Goal: Download file/media

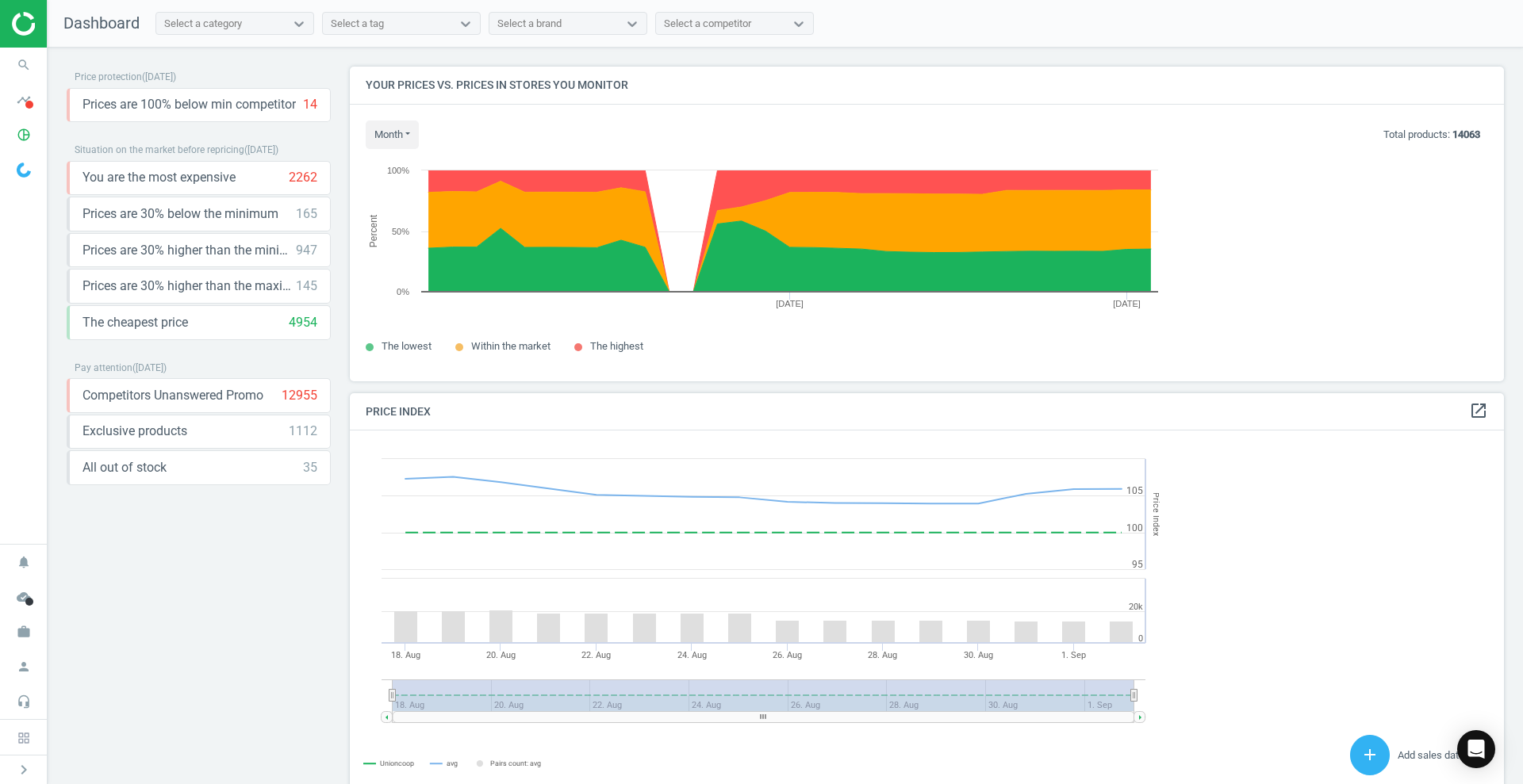
scroll to position [389, 1164]
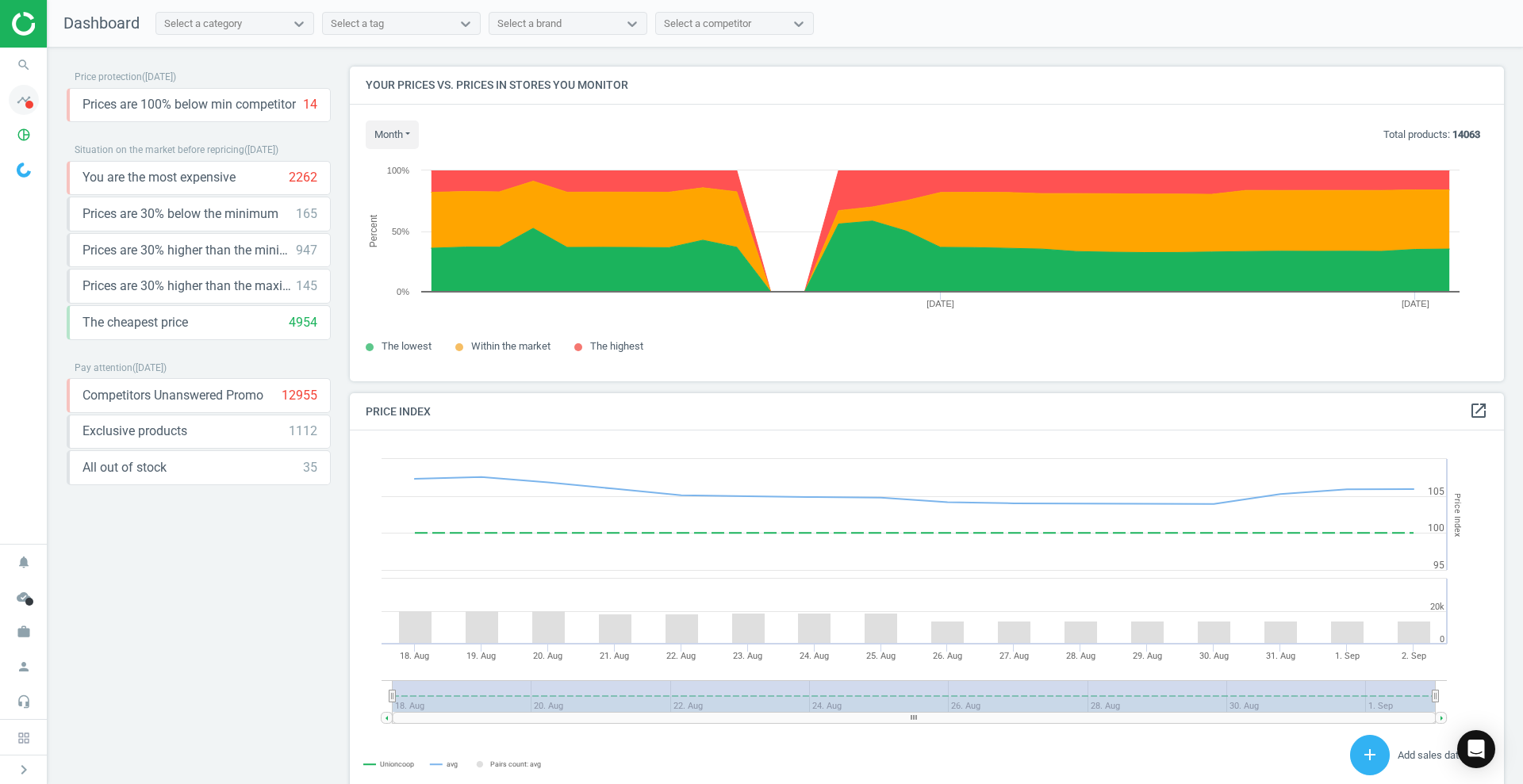
click at [21, 103] on icon "timeline" at bounding box center [24, 100] width 30 height 30
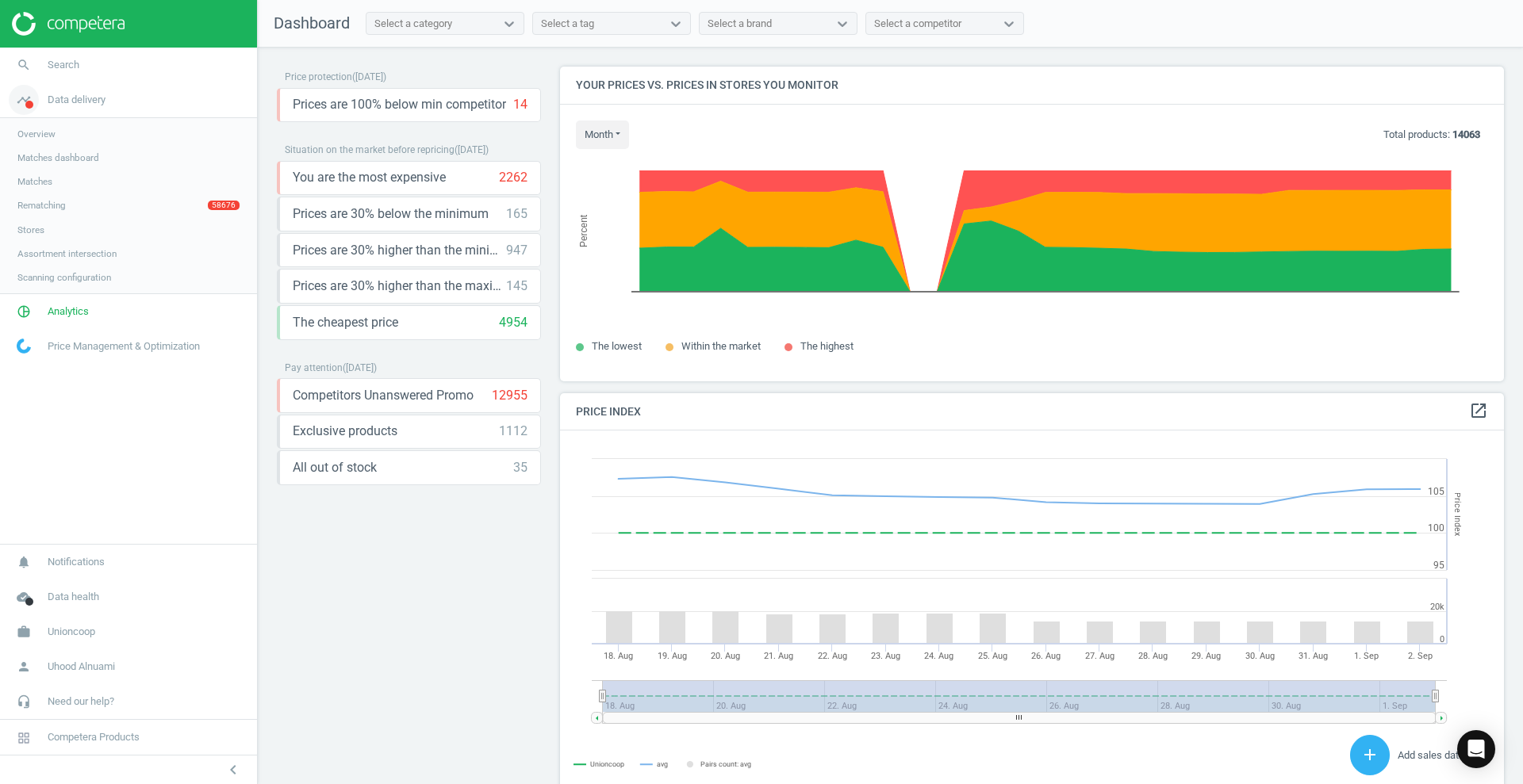
scroll to position [389, 953]
click at [54, 130] on span "Overview" at bounding box center [36, 134] width 38 height 13
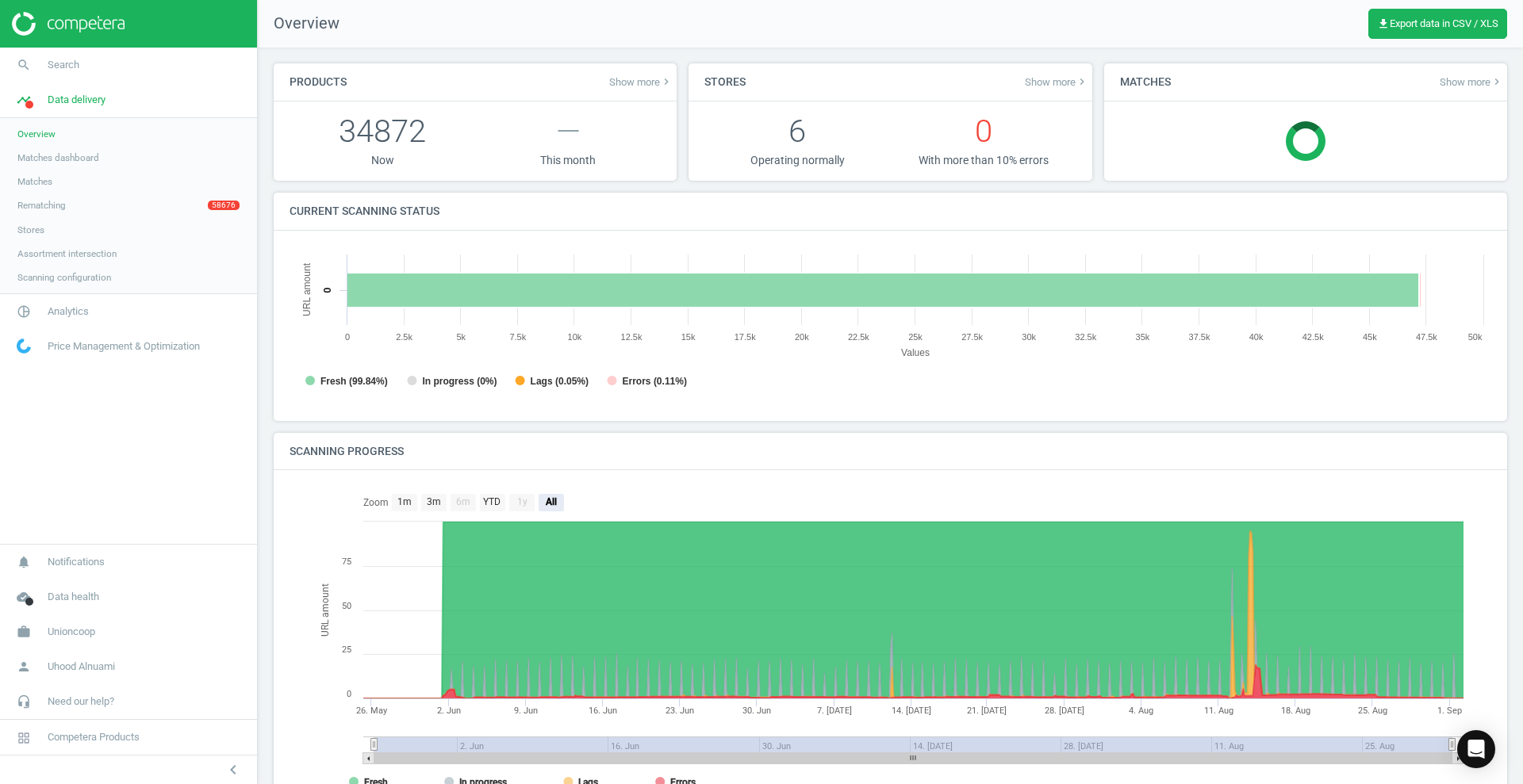
scroll to position [8, 8]
click at [70, 103] on span "Data delivery" at bounding box center [77, 99] width 58 height 14
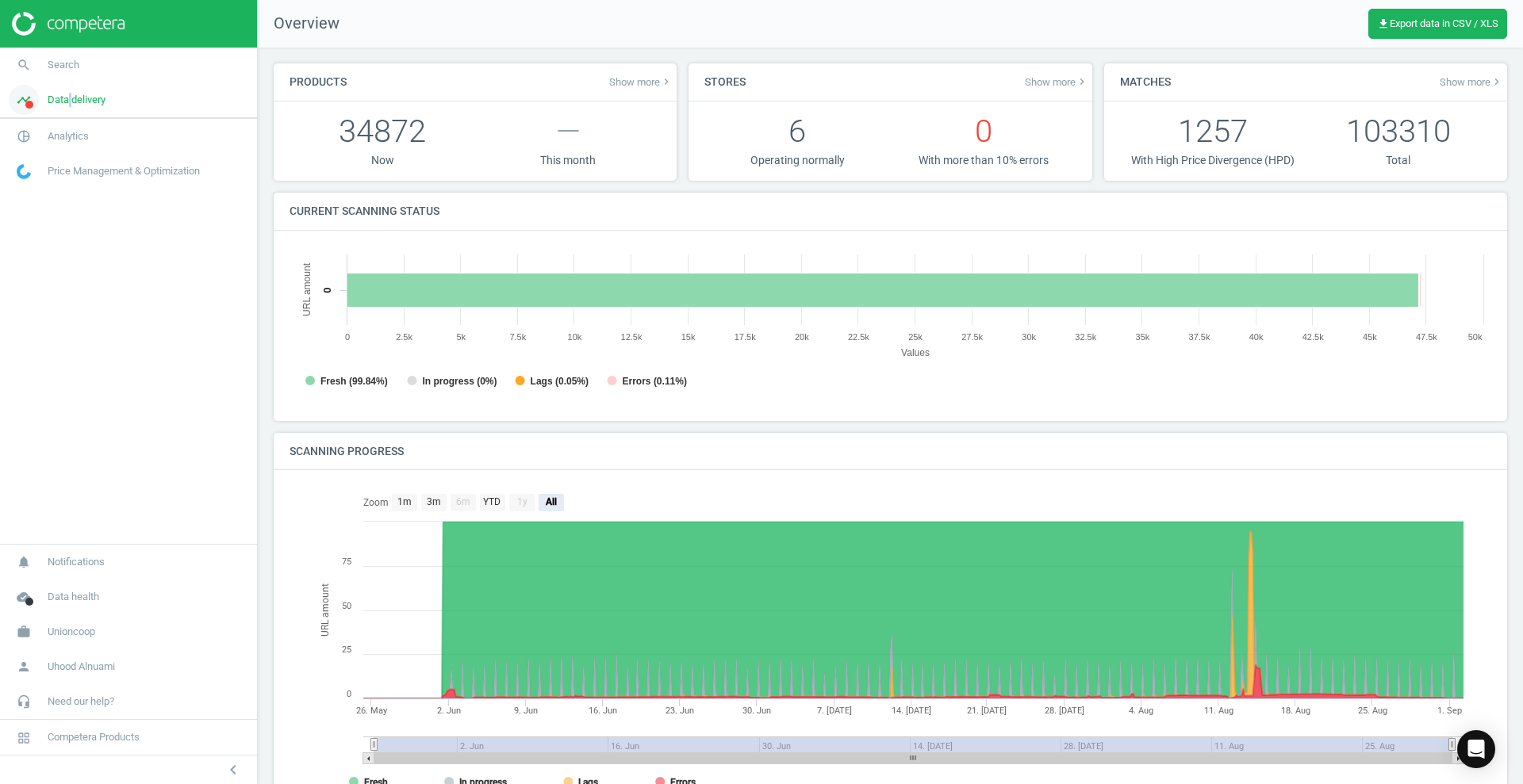
click at [70, 103] on span "Data delivery" at bounding box center [77, 99] width 58 height 14
click at [72, 127] on link "Overview" at bounding box center [128, 134] width 257 height 24
click at [70, 146] on link "Matches dashboard" at bounding box center [128, 157] width 257 height 24
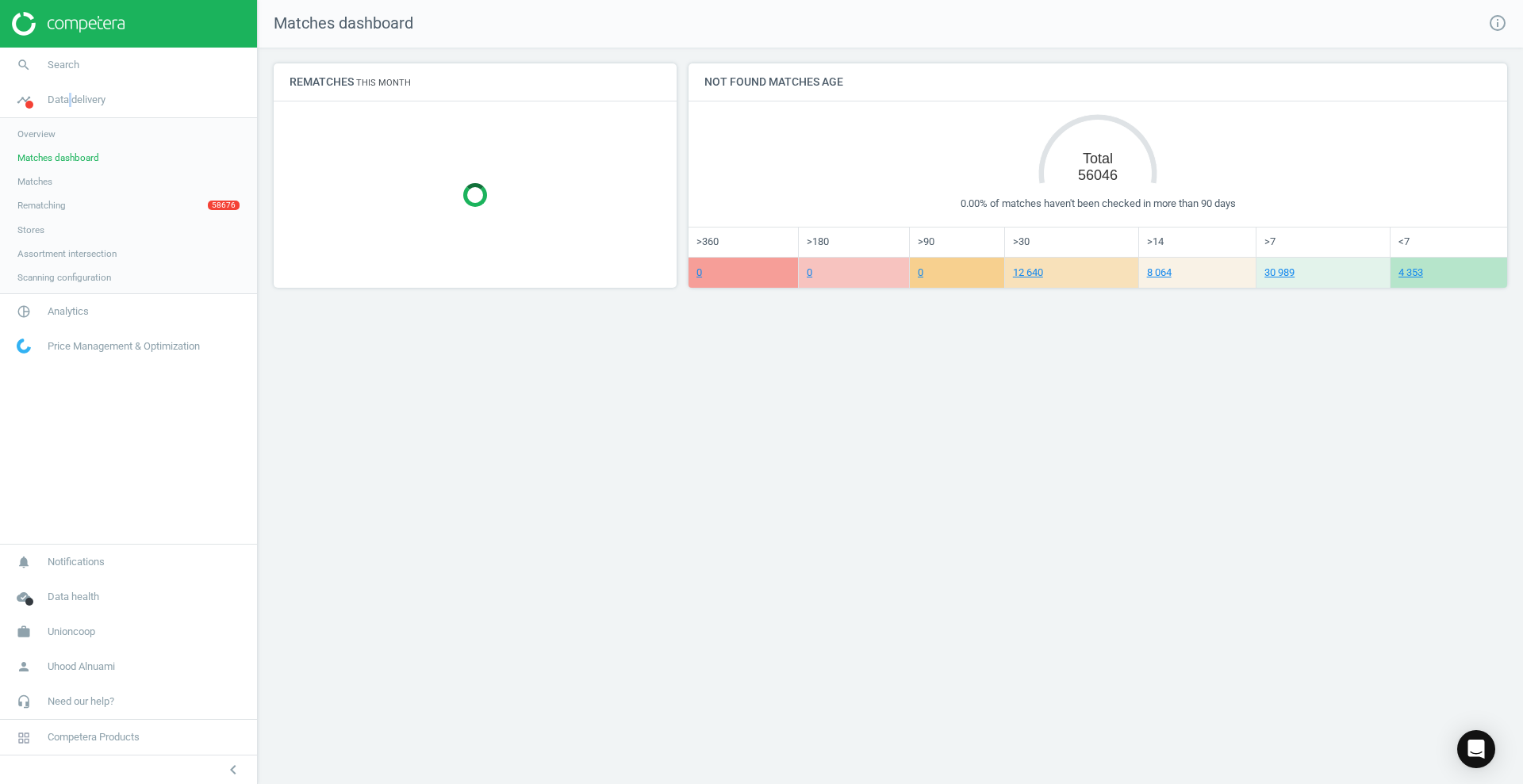
click at [42, 183] on span "Matches" at bounding box center [34, 181] width 34 height 13
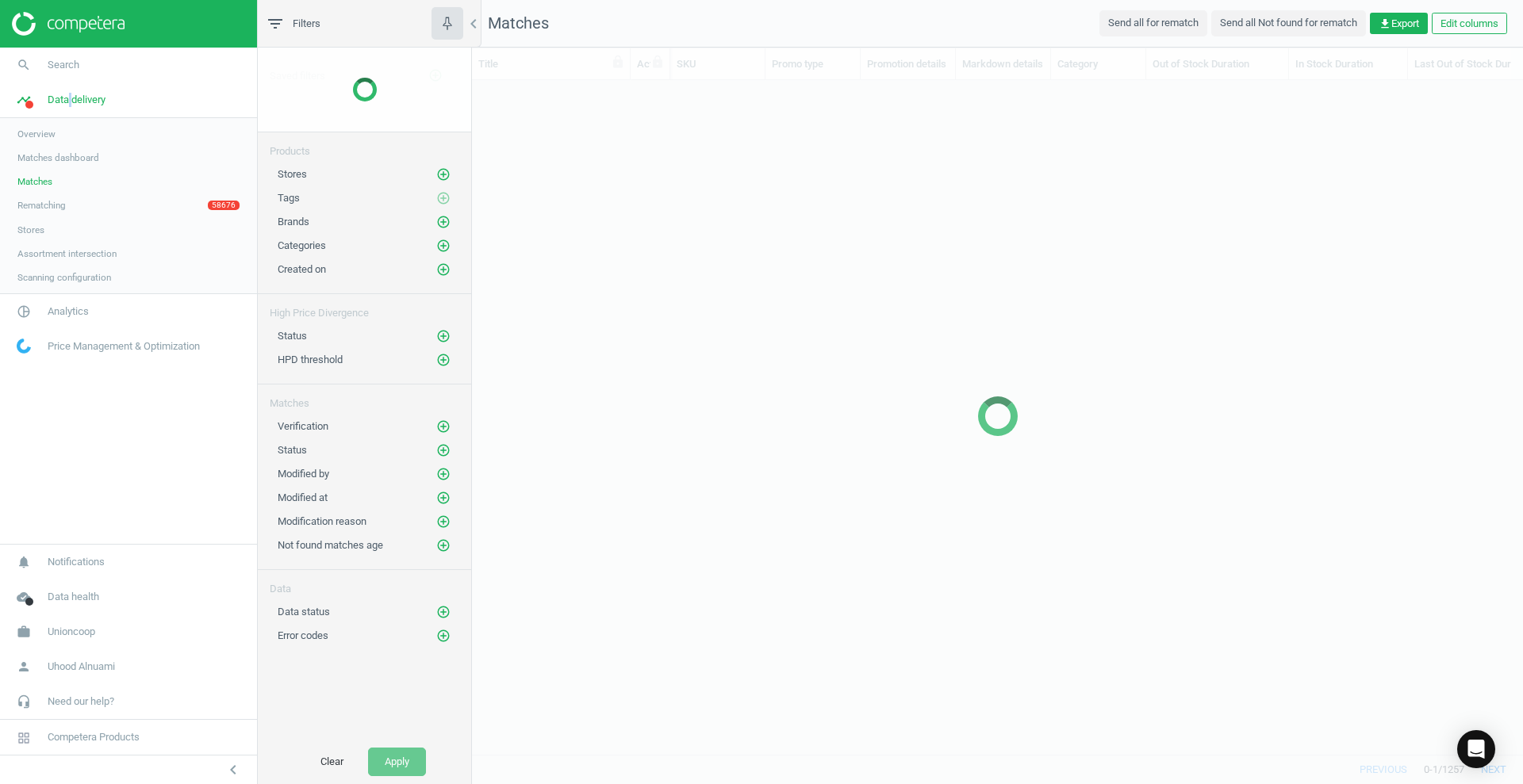
scroll to position [644, 1036]
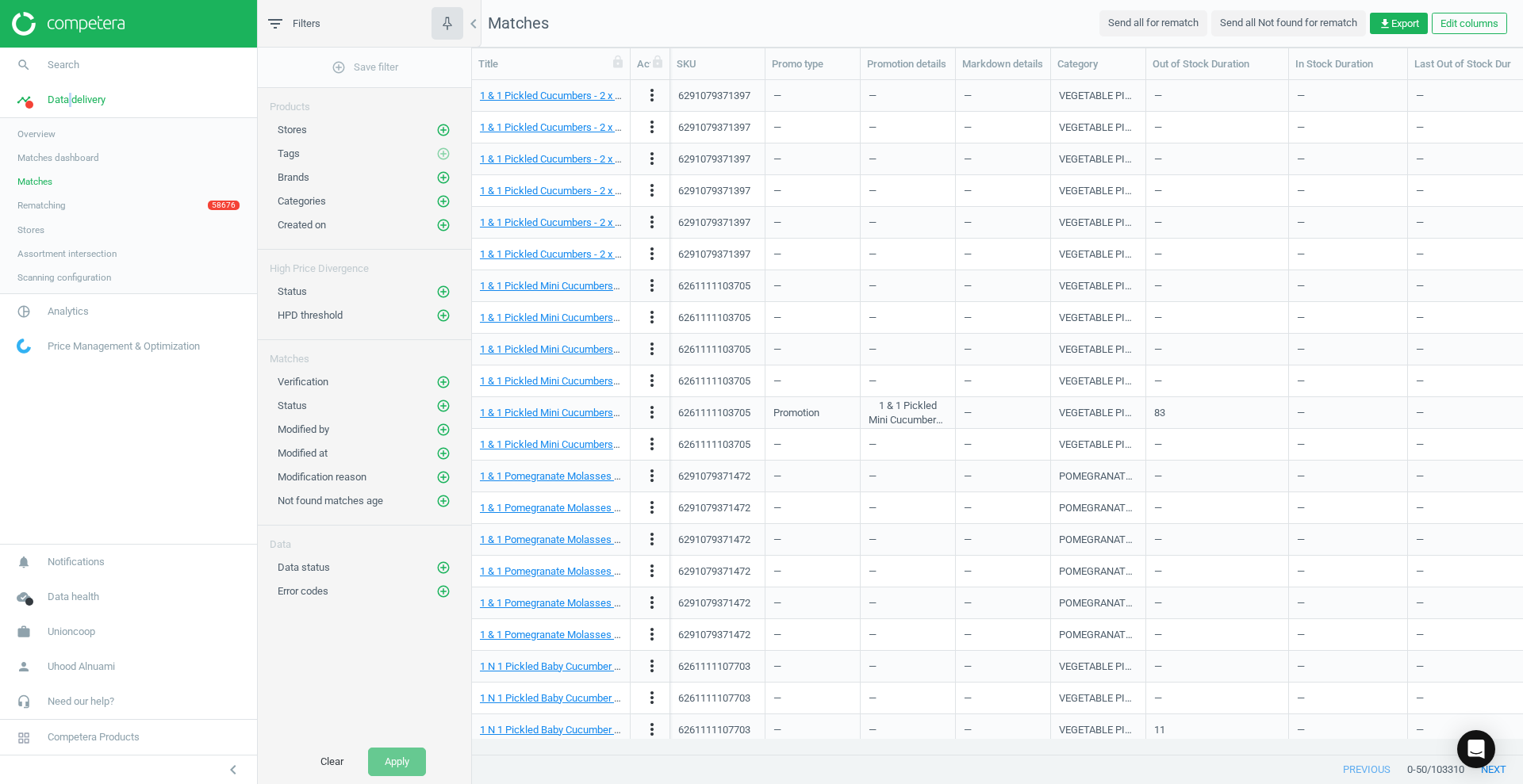
click at [76, 176] on link "Matches" at bounding box center [128, 182] width 257 height 24
click at [64, 157] on span "Matches dashboard" at bounding box center [58, 157] width 82 height 13
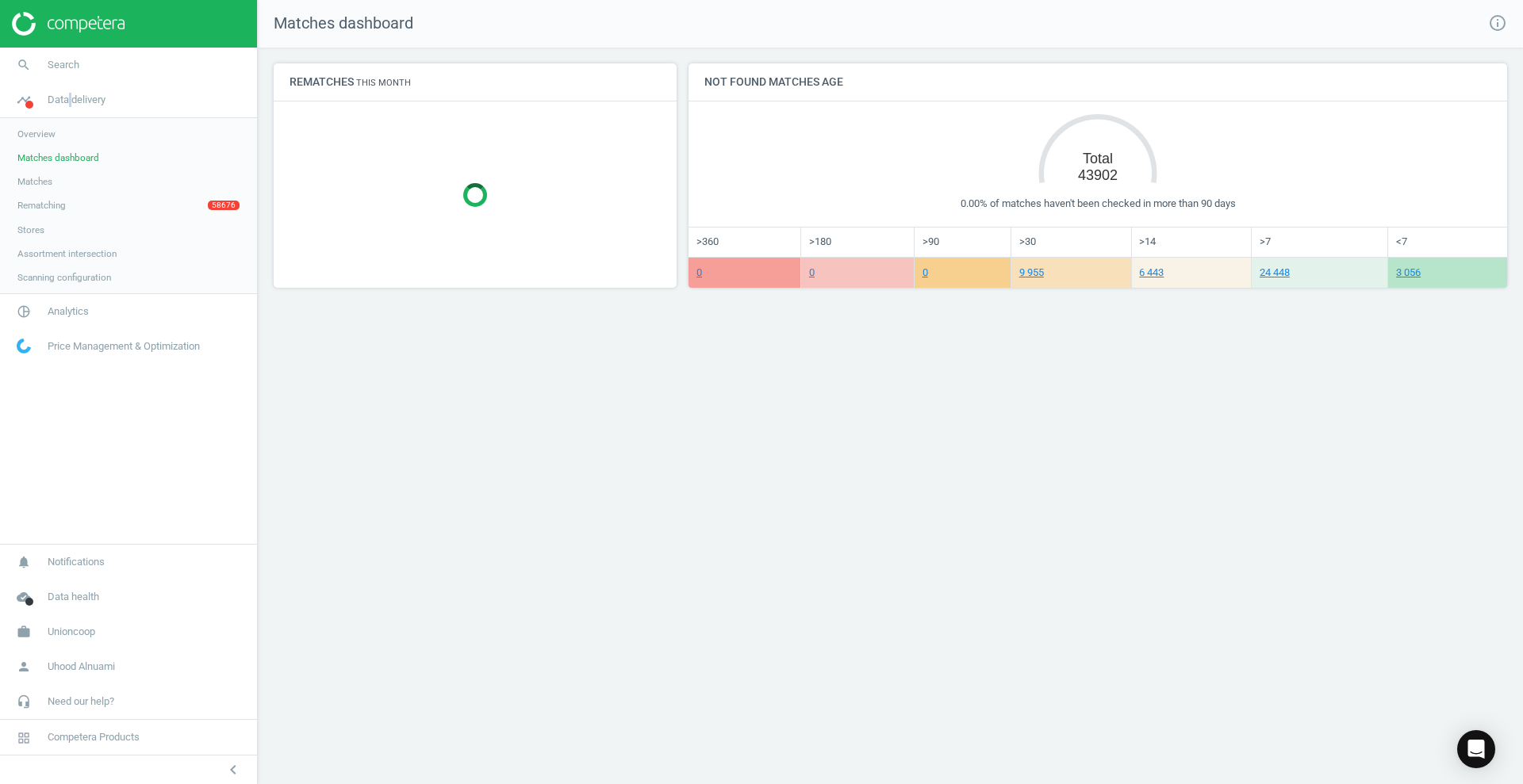
click at [40, 178] on span "Matches" at bounding box center [34, 181] width 34 height 13
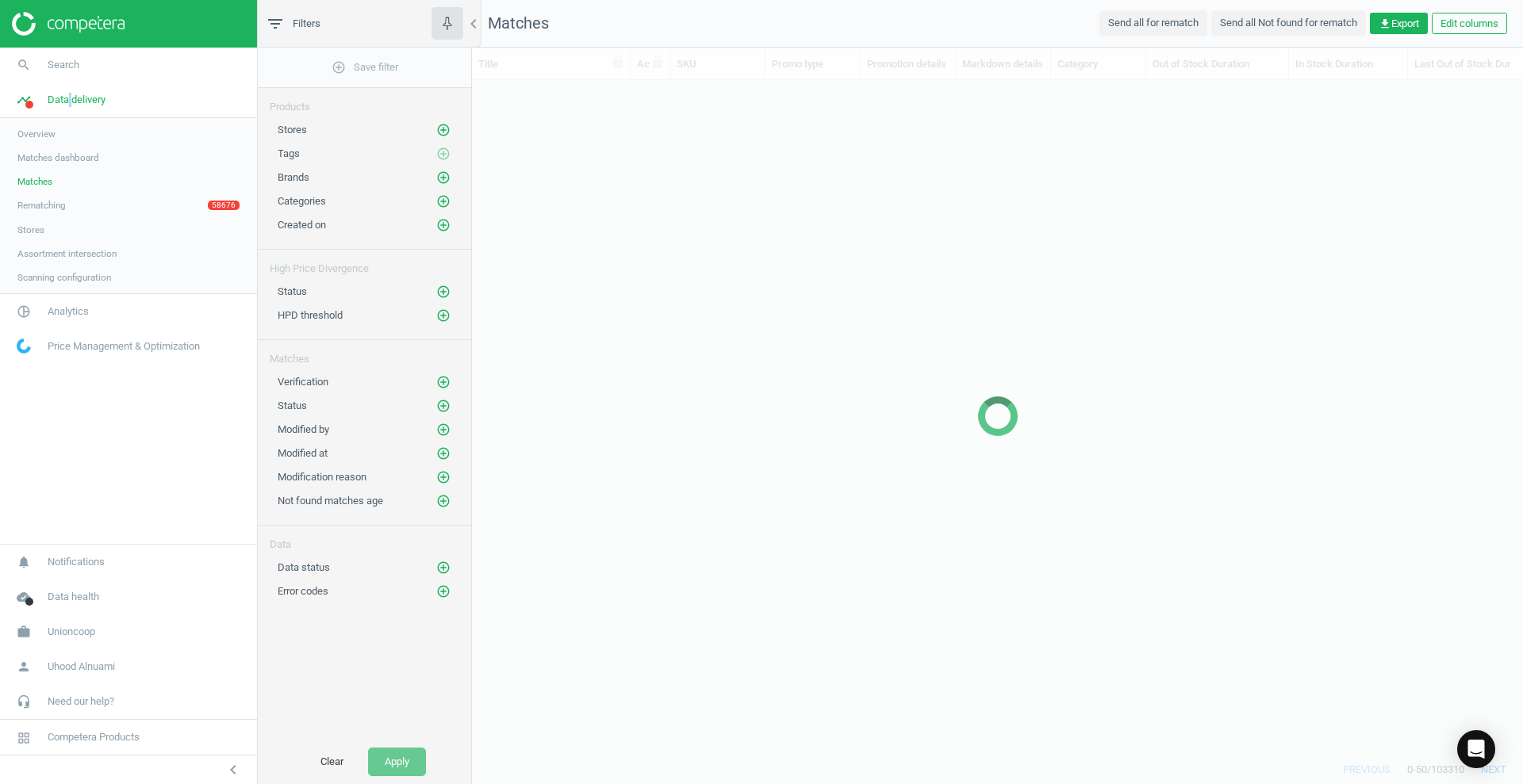
scroll to position [644, 1036]
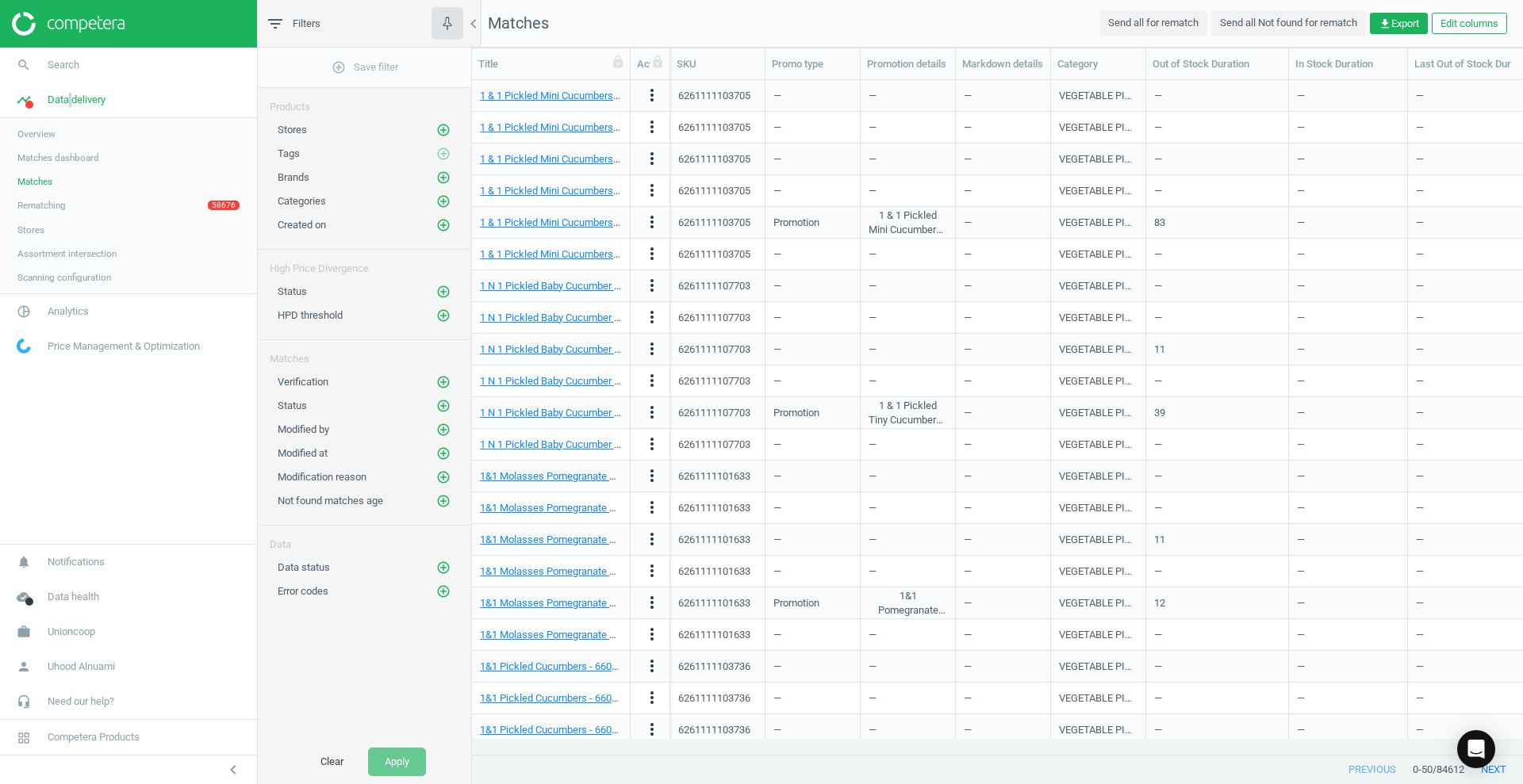
click at [56, 131] on link "Overview" at bounding box center [128, 134] width 257 height 24
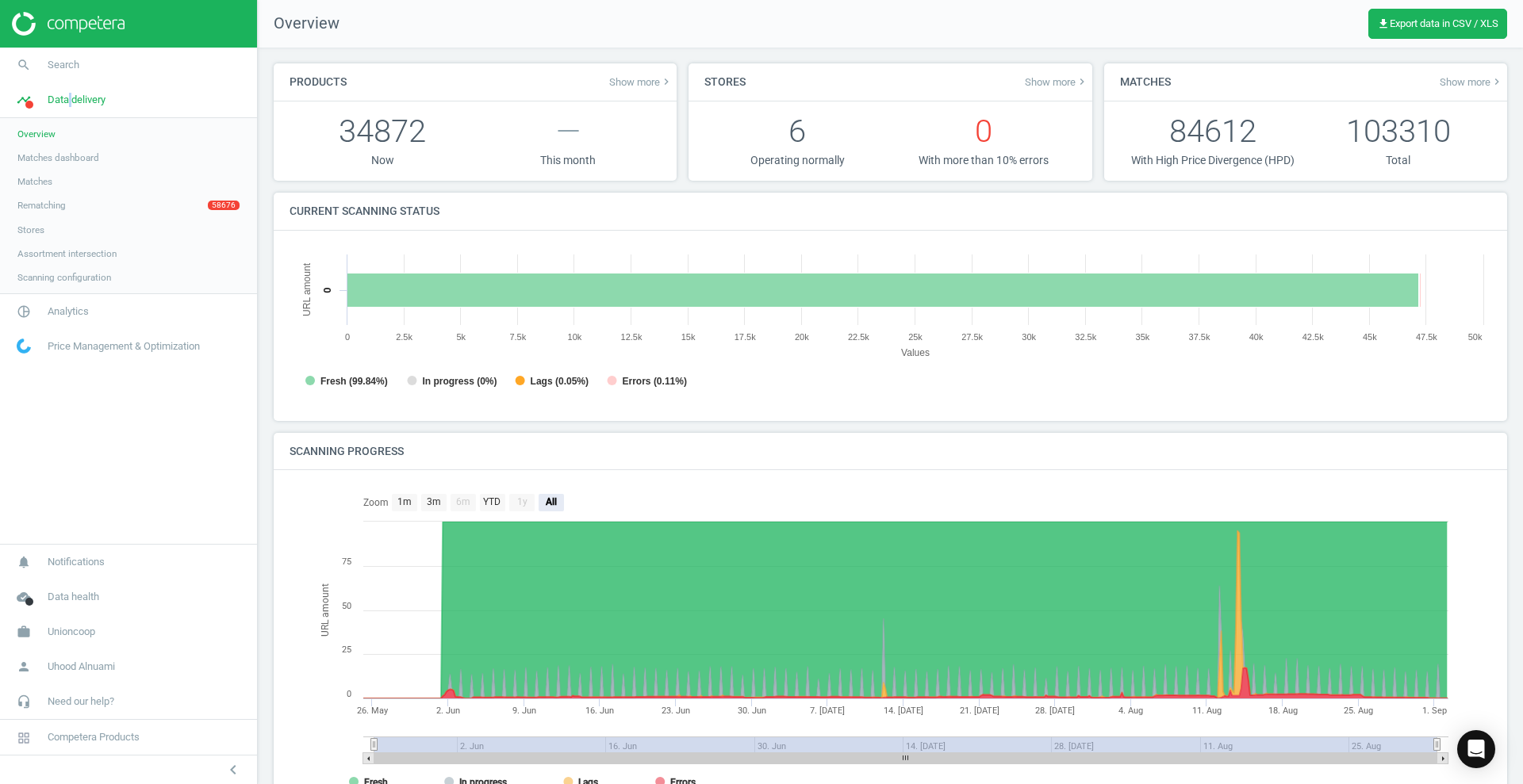
scroll to position [342, 1211]
click at [190, 203] on link "Rematching 58676" at bounding box center [128, 205] width 257 height 24
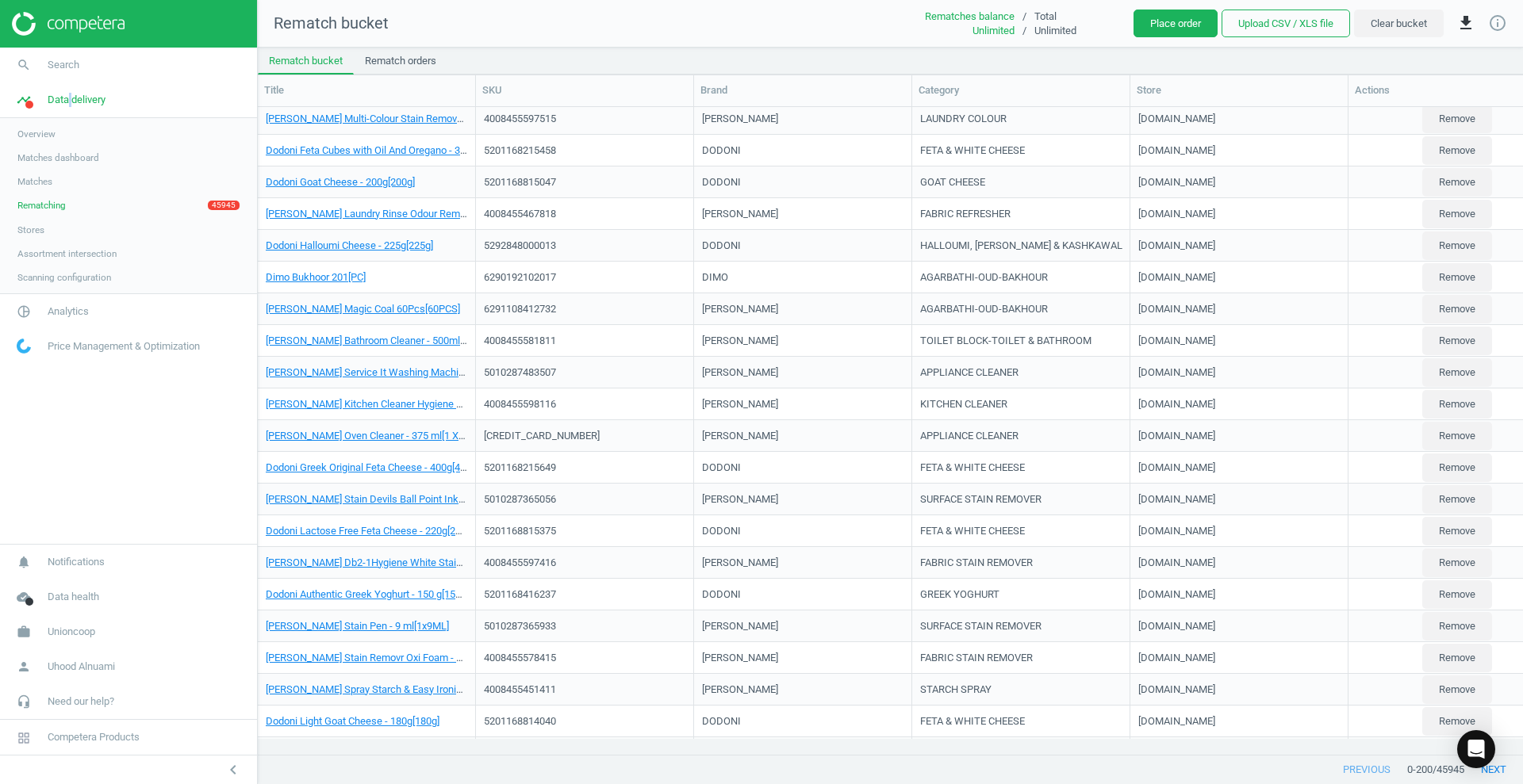
scroll to position [5712, 0]
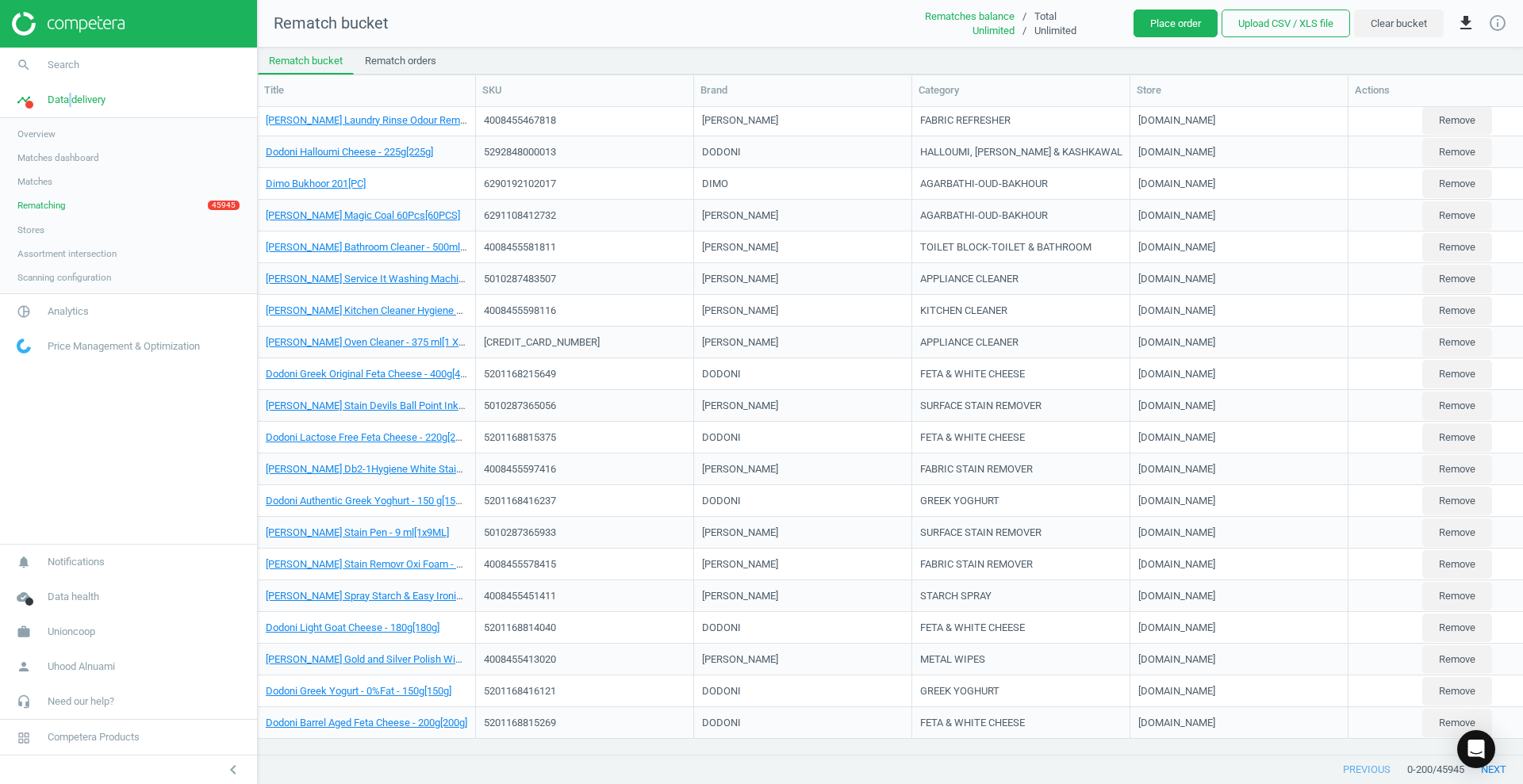
click at [93, 15] on img at bounding box center [68, 24] width 113 height 24
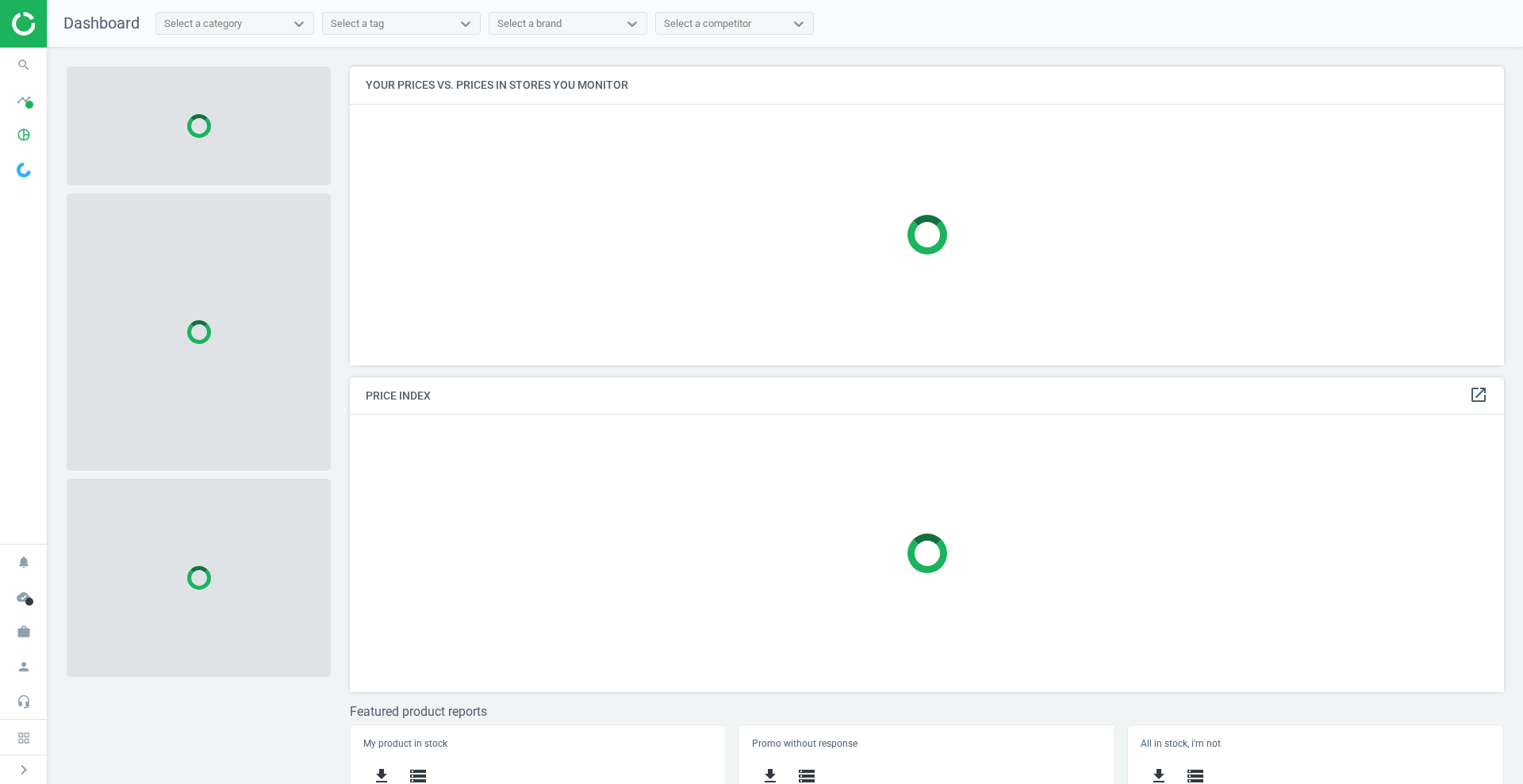
scroll to position [329, 1170]
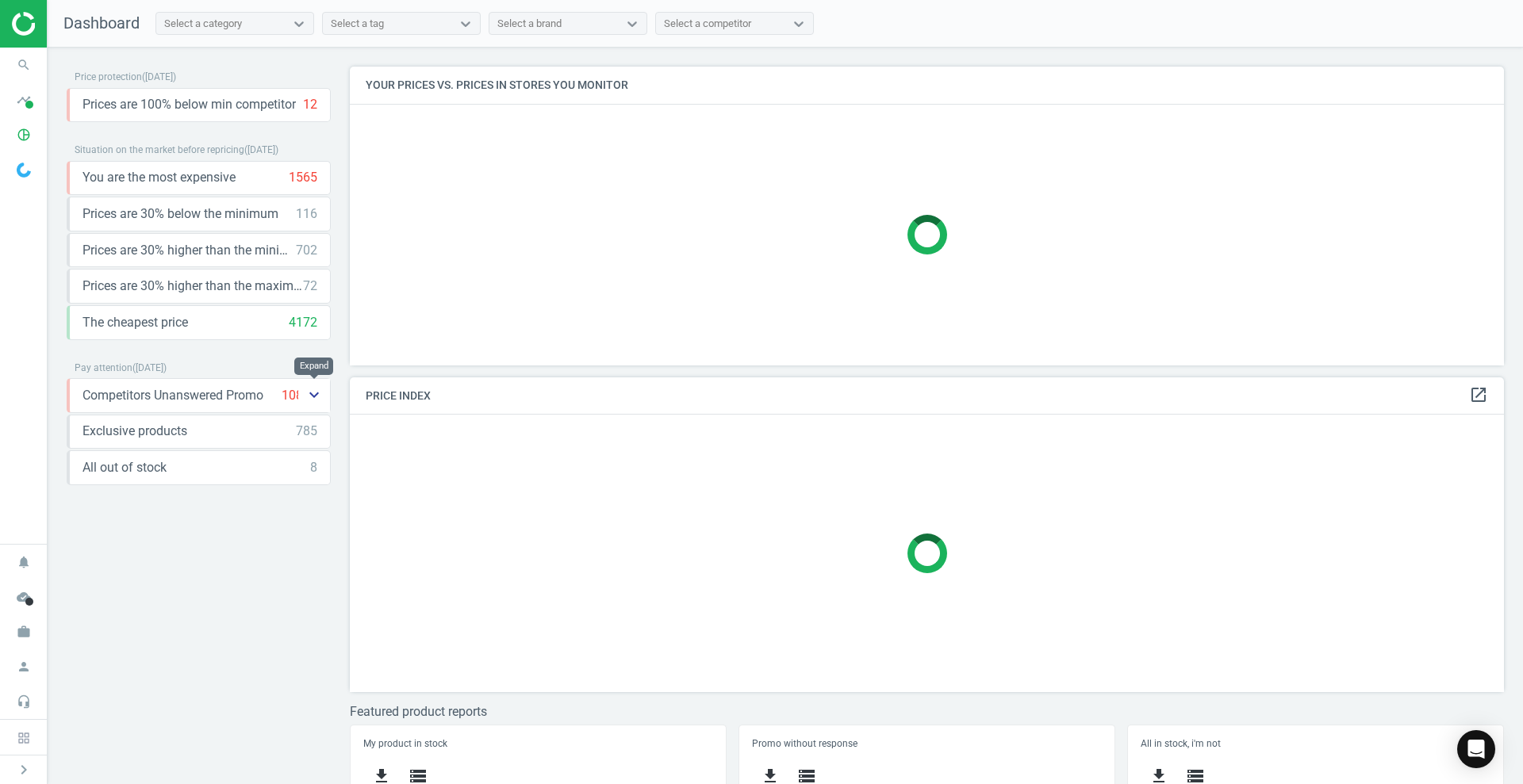
click at [306, 398] on icon "keyboard_arrow_down" at bounding box center [314, 395] width 19 height 19
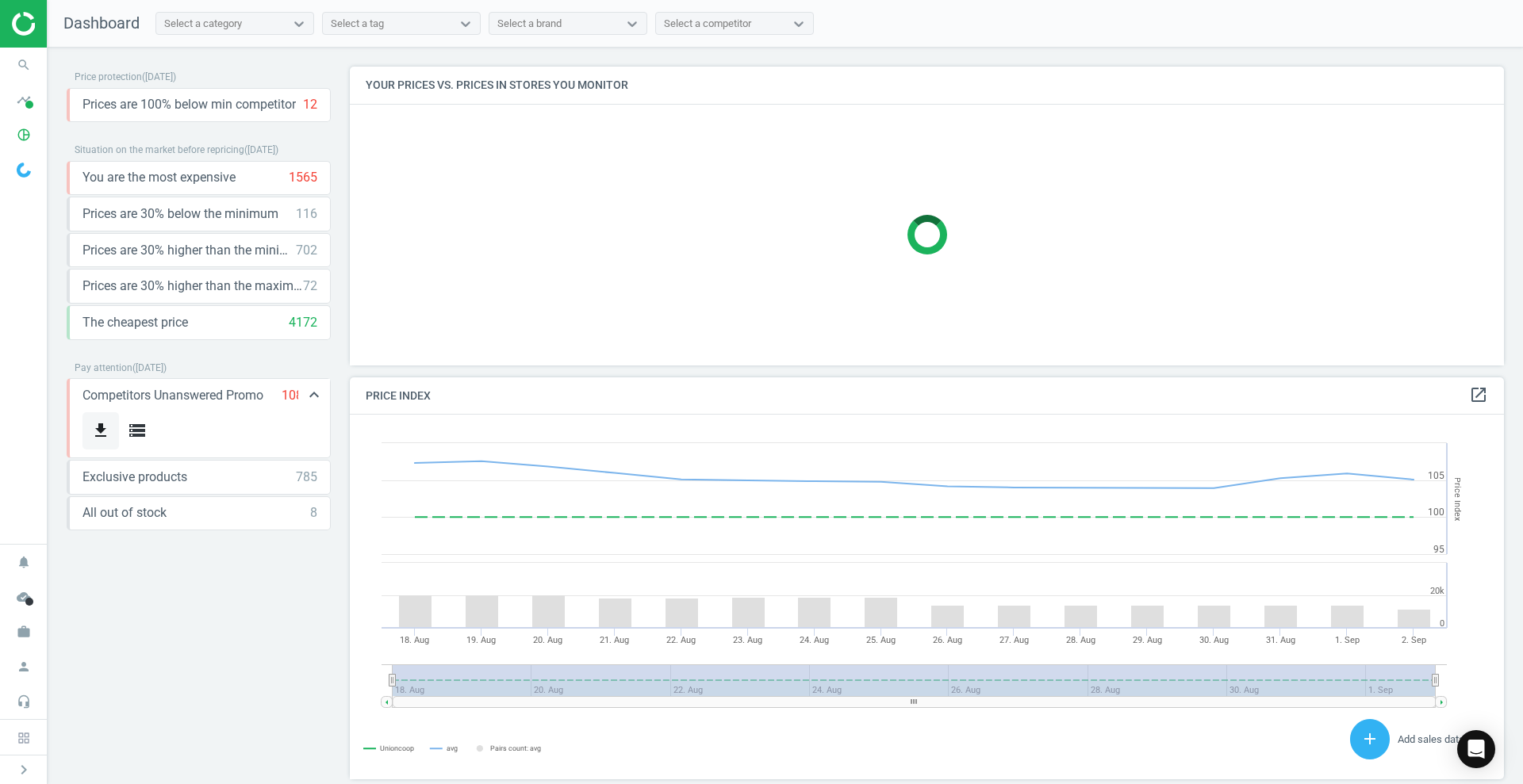
scroll to position [395, 1170]
click at [94, 420] on button "get_app" at bounding box center [100, 431] width 36 height 37
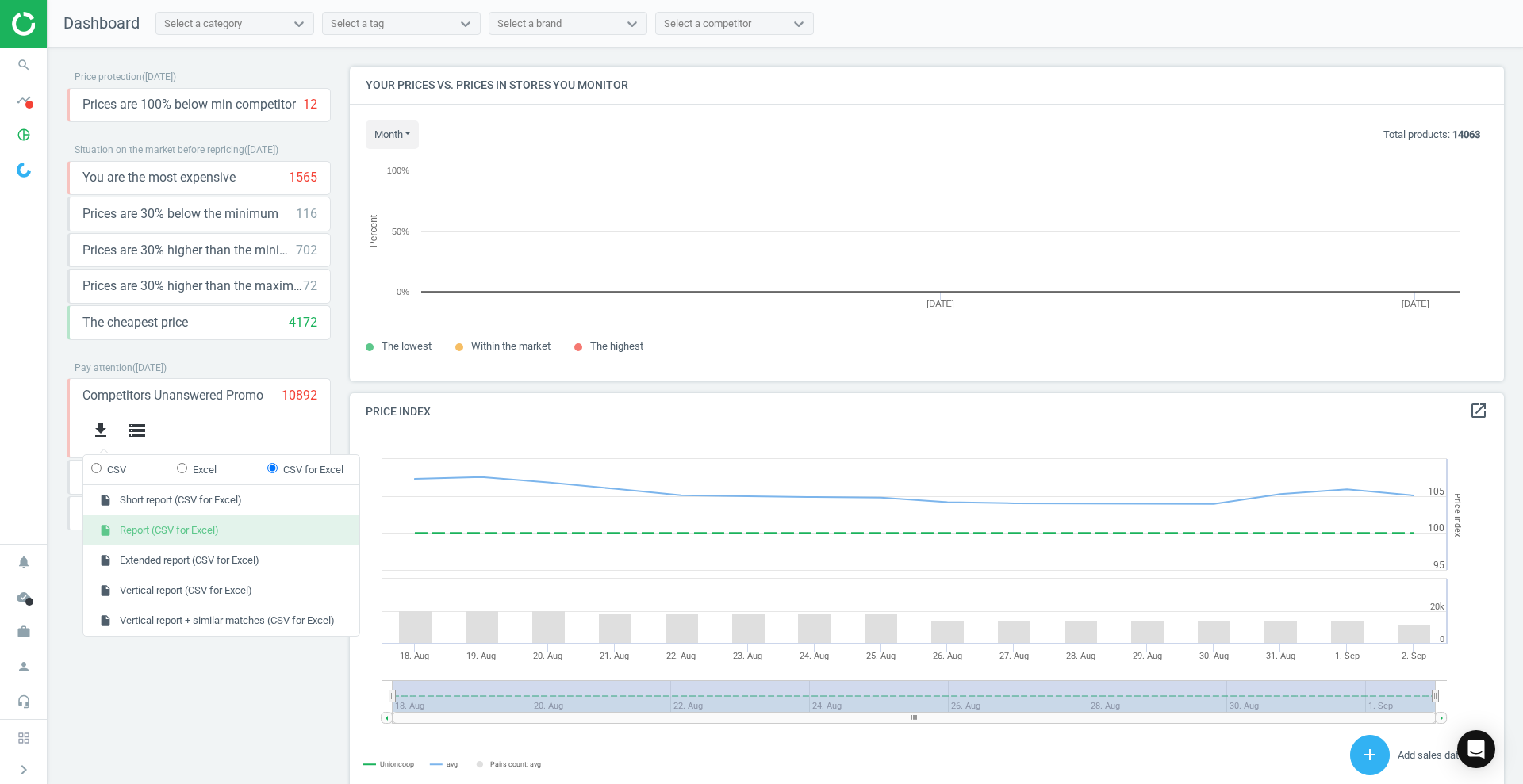
scroll to position [345, 1170]
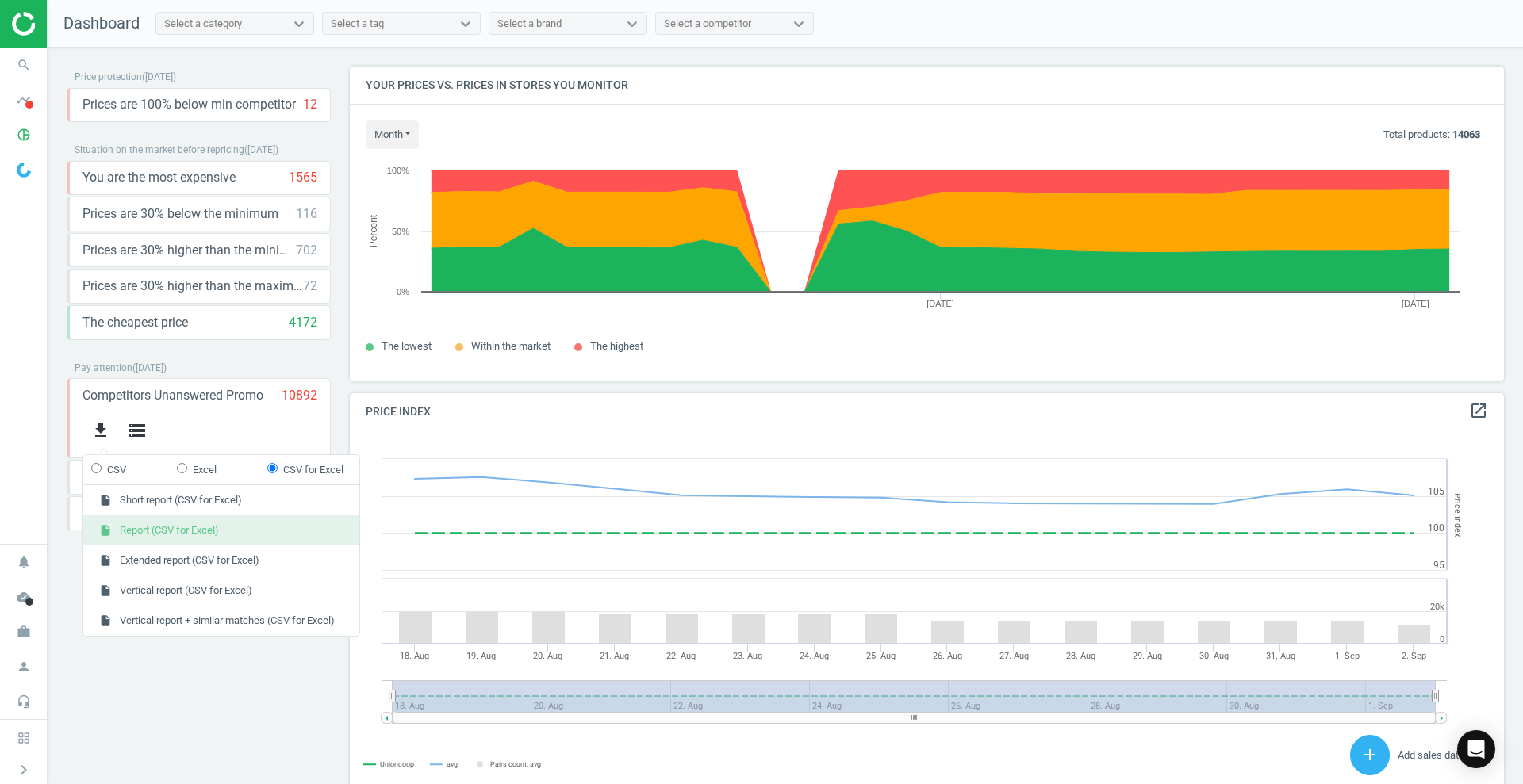
click at [179, 528] on button "insert_drive_file Report (CSV for Excel)" at bounding box center [221, 531] width 276 height 30
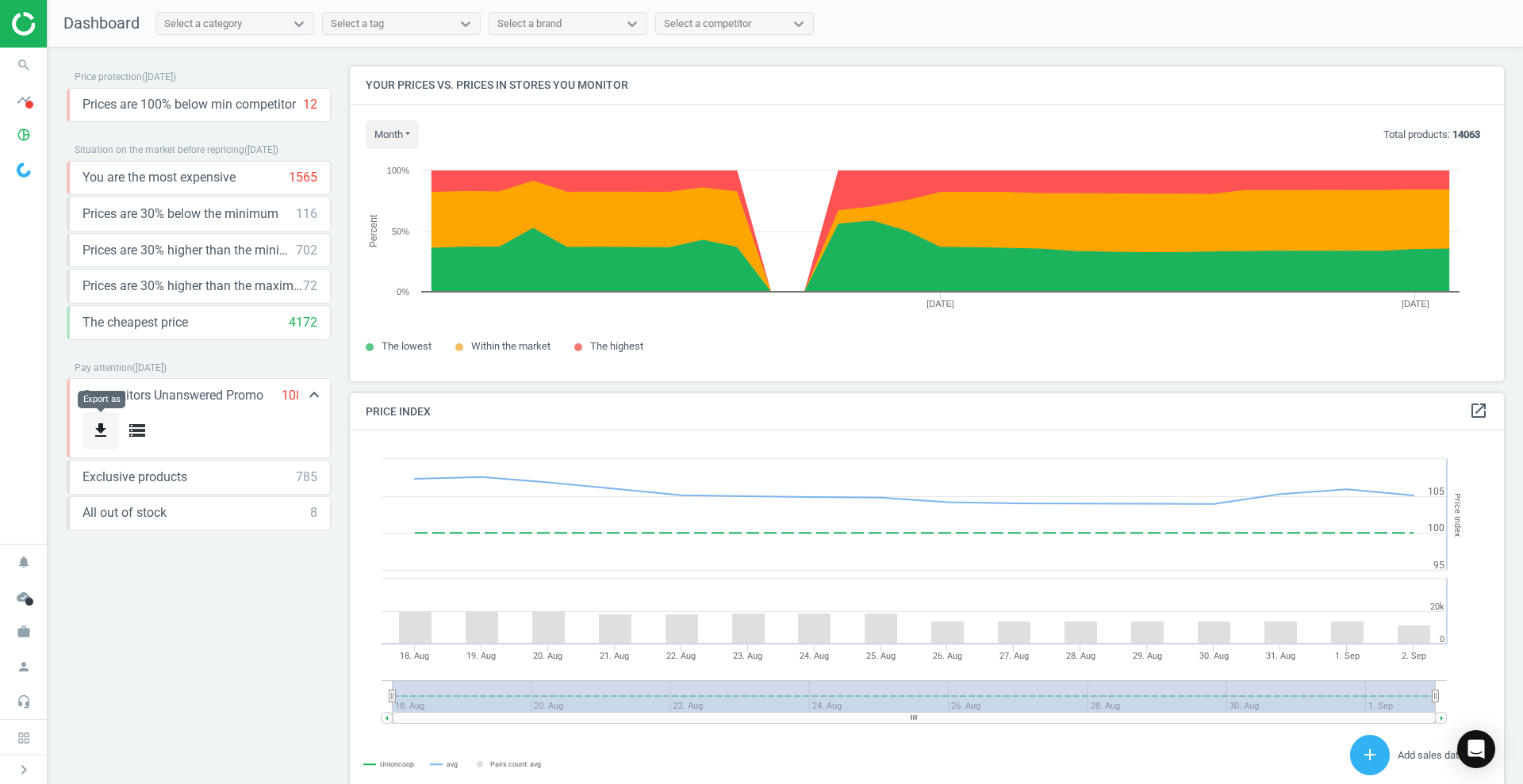
click at [105, 429] on icon "get_app" at bounding box center [100, 431] width 19 height 19
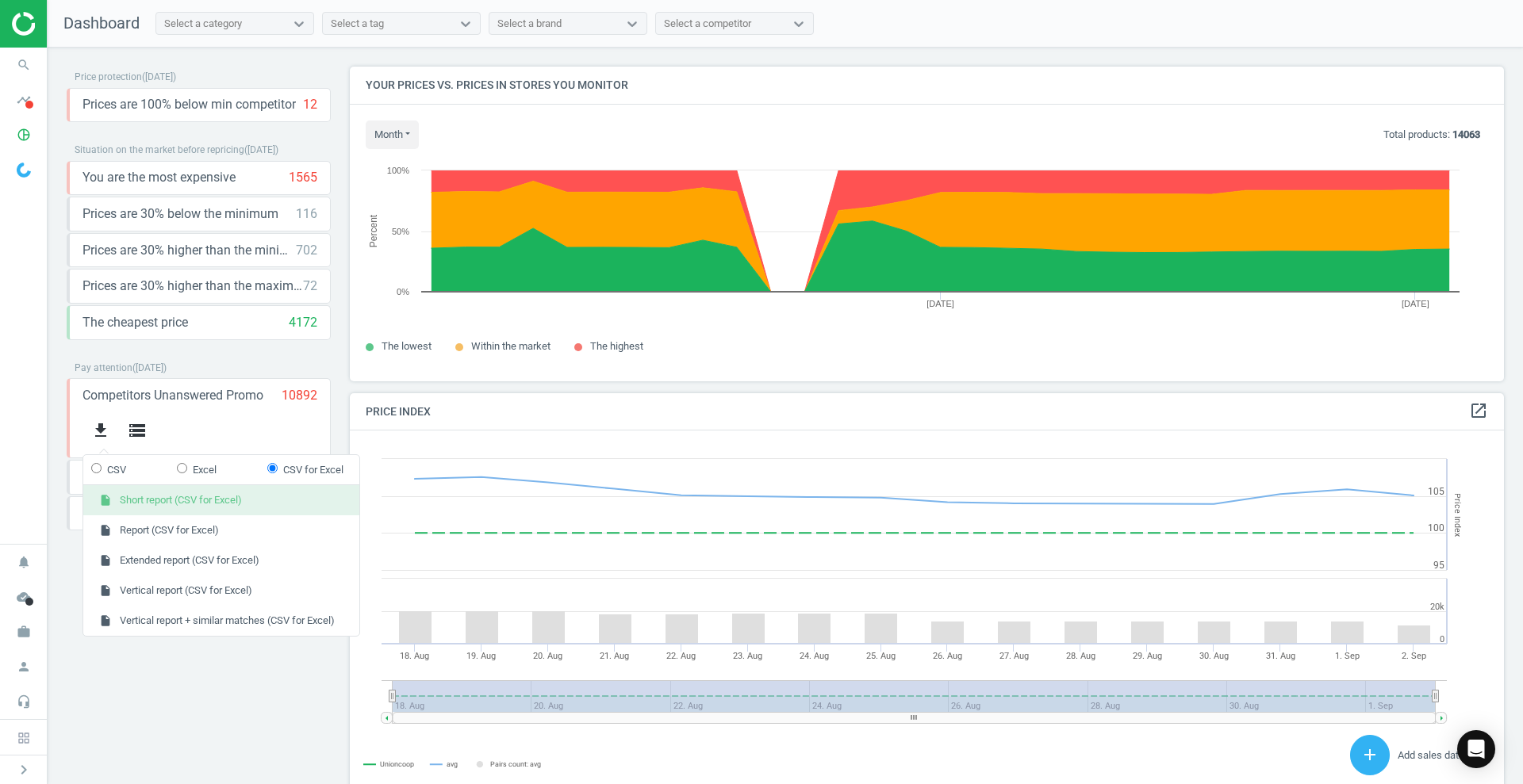
click at [150, 502] on button "insert_drive_file Short report (CSV for Excel)" at bounding box center [221, 501] width 276 height 30
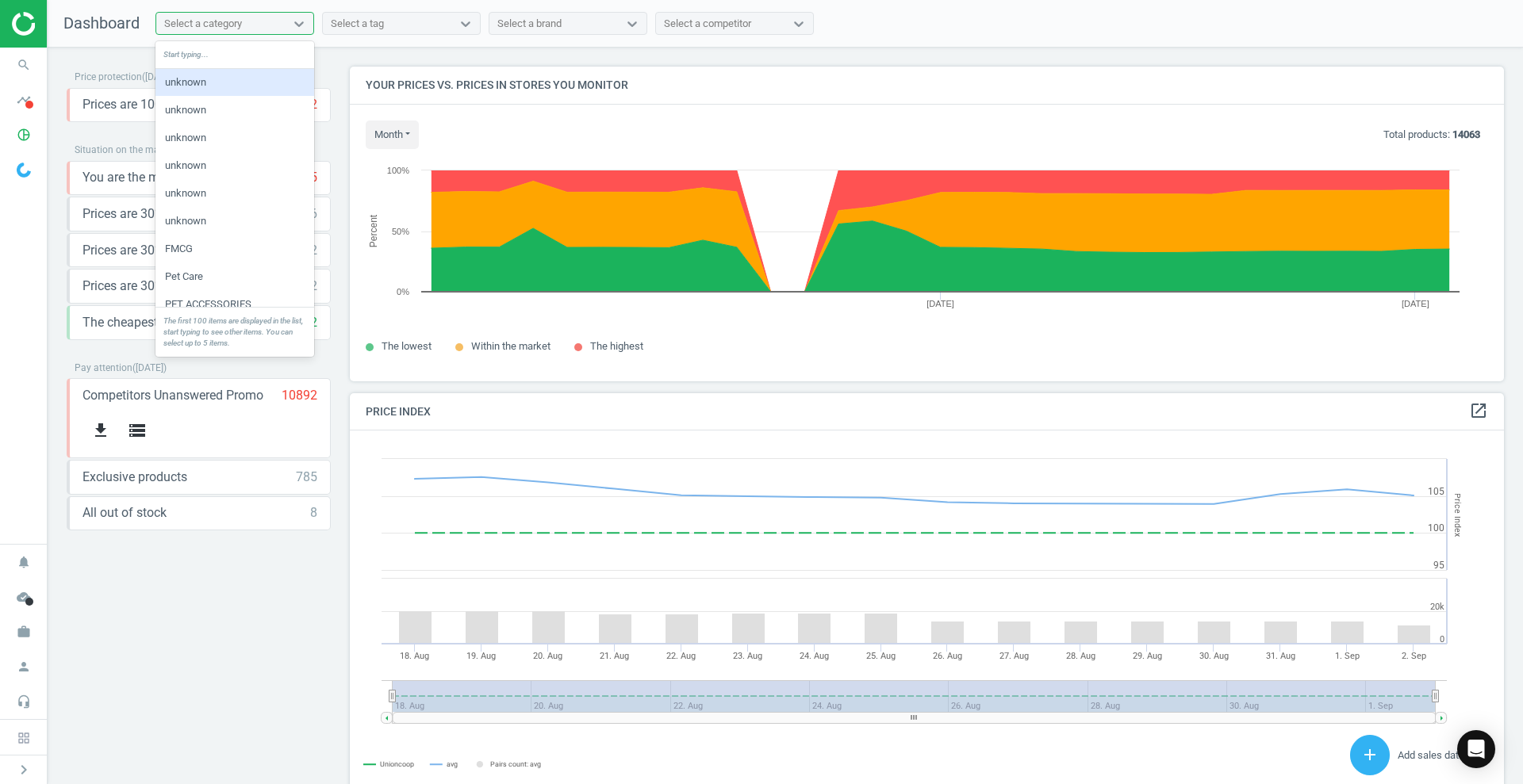
click at [253, 13] on div "Select a category" at bounding box center [220, 24] width 129 height 21
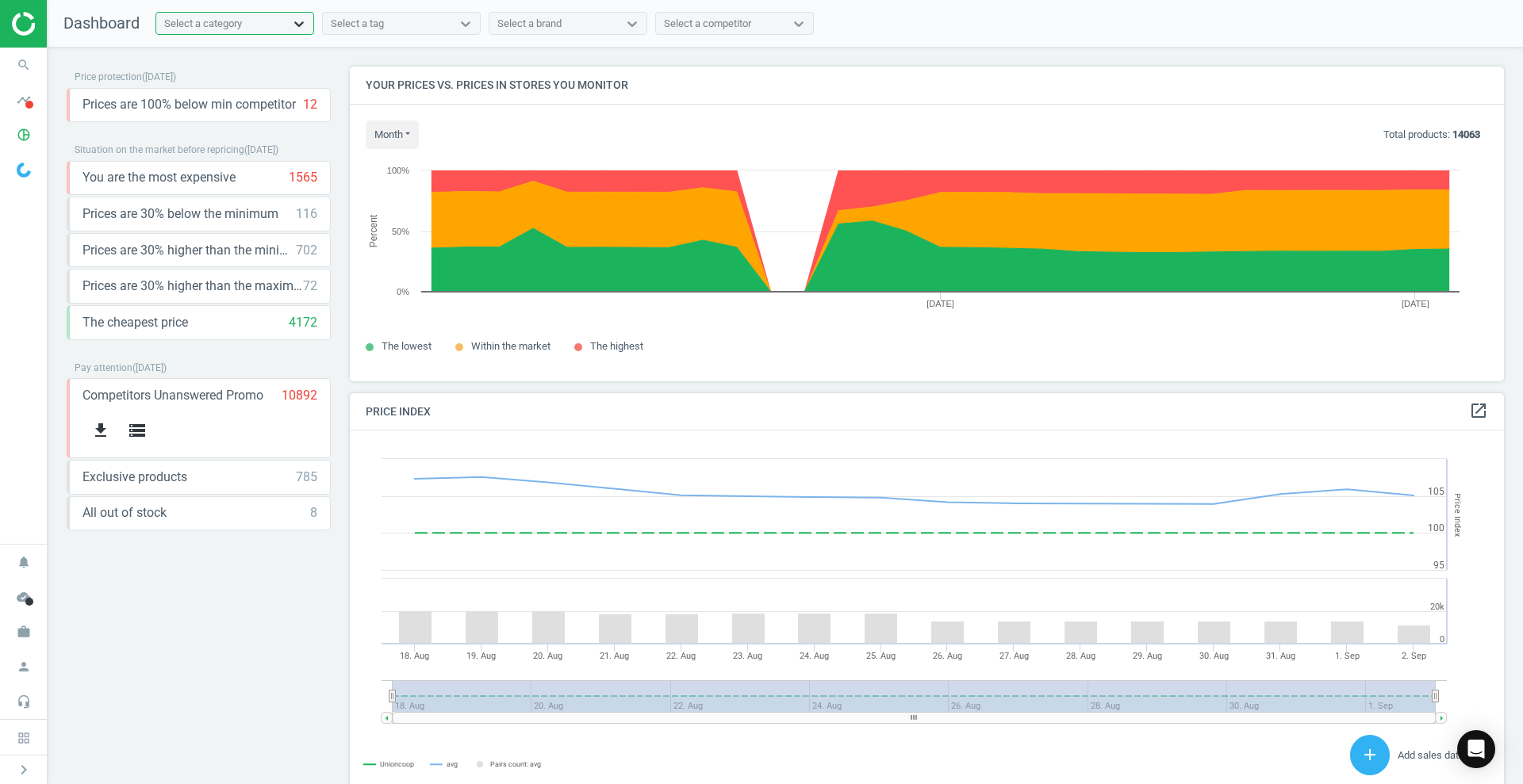
click at [295, 21] on icon at bounding box center [299, 24] width 16 height 16
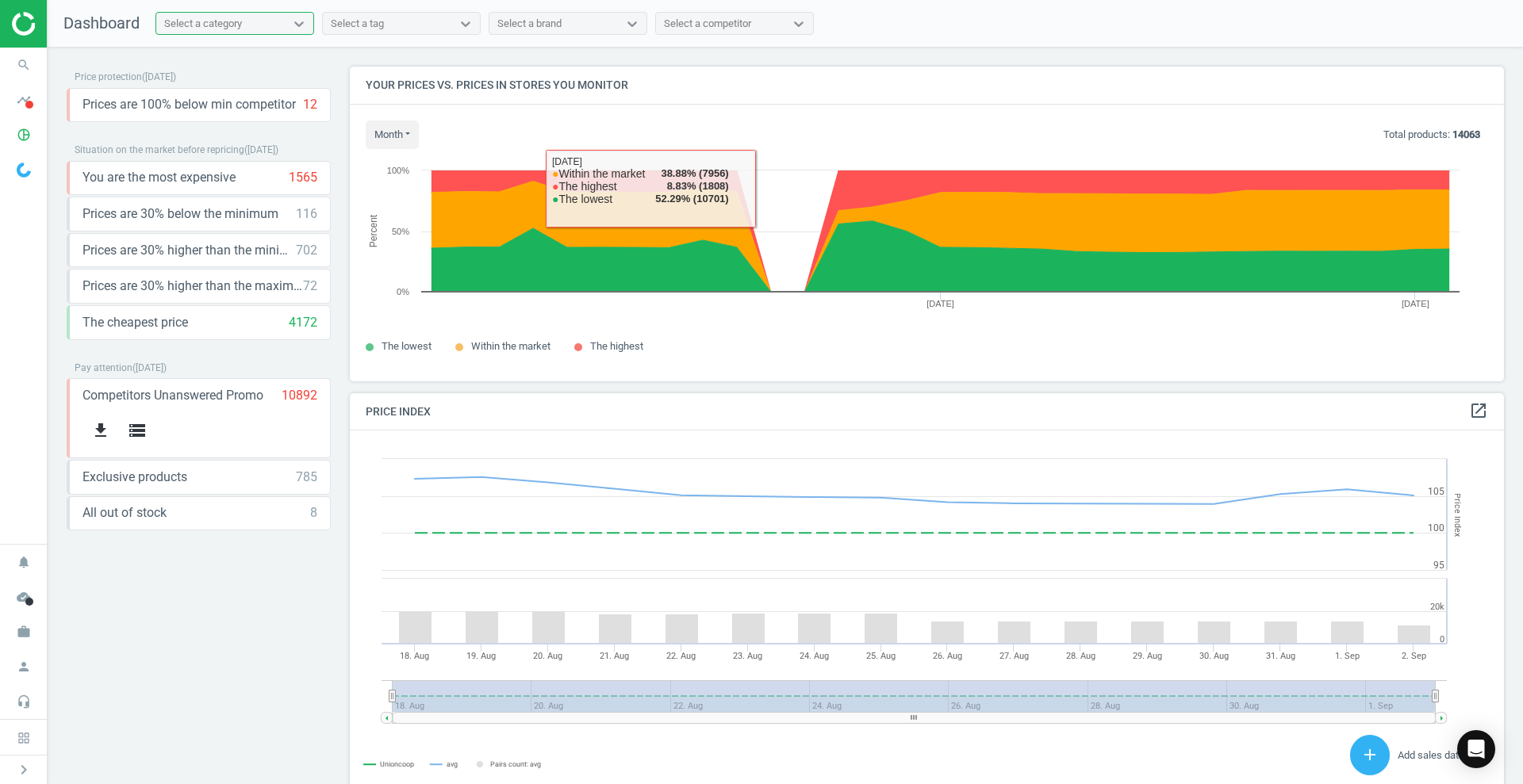
click at [201, 25] on div "Select a category" at bounding box center [203, 24] width 77 height 14
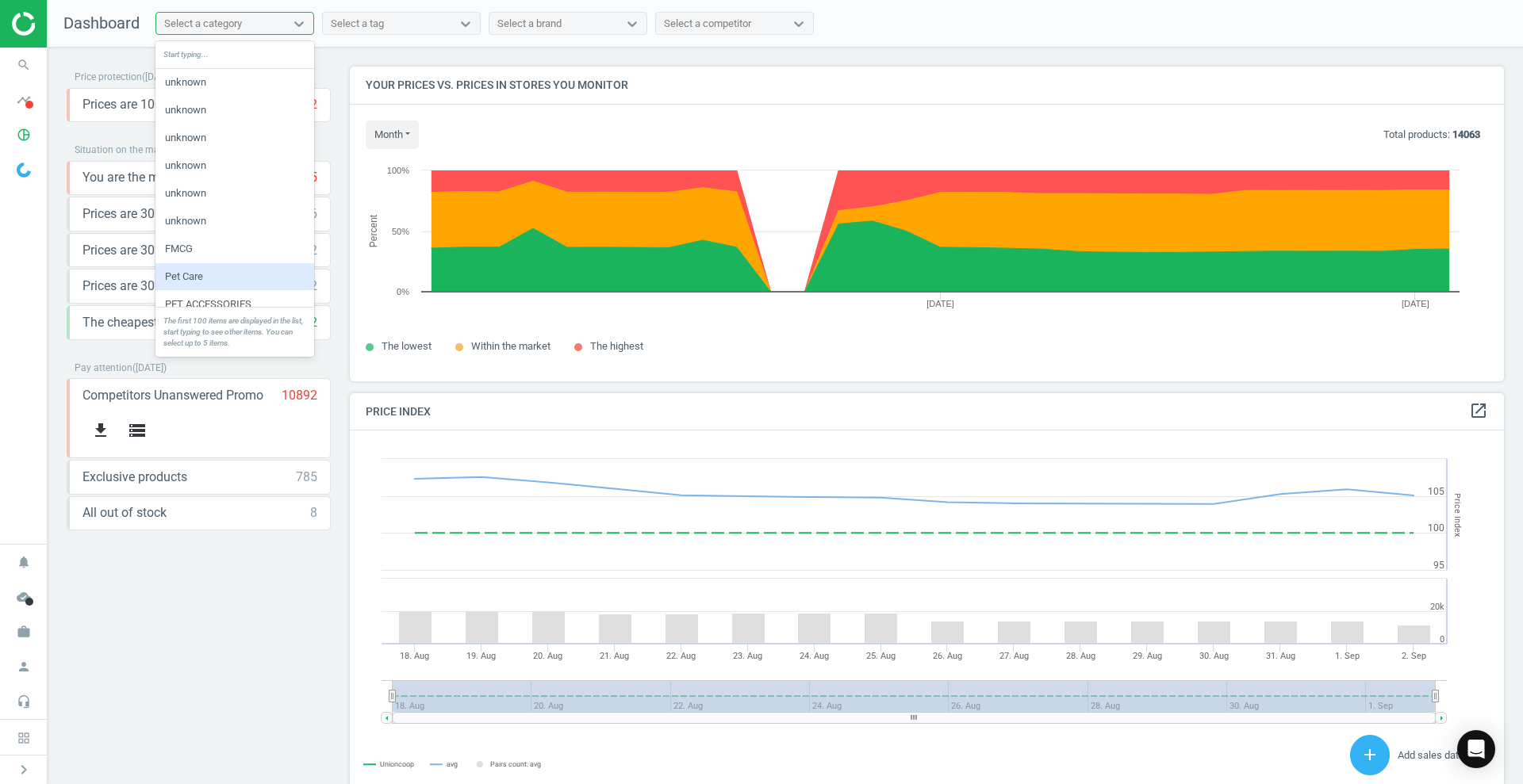
click at [224, 601] on div "Price protection ( [DATE] ) Prices are 100% below min competitor 12 keyboard_ar…" at bounding box center [199, 420] width 264 height 707
